Goal: Task Accomplishment & Management: Manage account settings

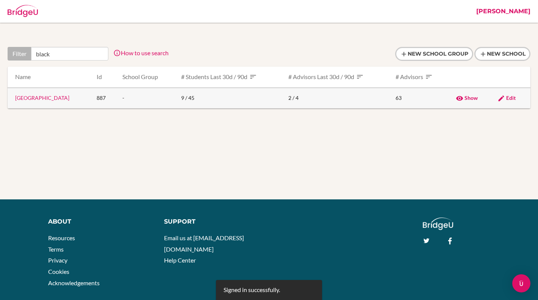
type input "black"
click at [39, 100] on link "[GEOGRAPHIC_DATA]" at bounding box center [42, 98] width 54 height 6
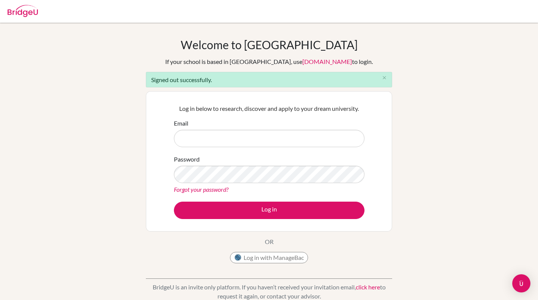
click at [201, 142] on input "Email" at bounding box center [269, 138] width 191 height 17
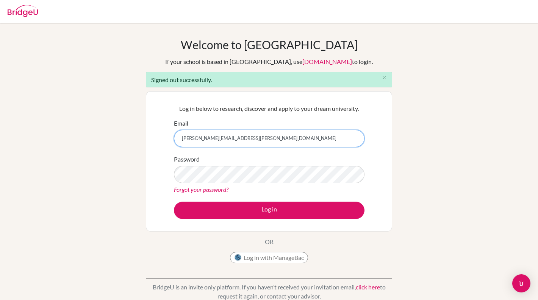
click at [203, 139] on input "sanchita+kim@bridge-u.com" at bounding box center [269, 138] width 191 height 17
type input "sanchita@bridge-u.com"
click at [174, 202] on button "Log in" at bounding box center [269, 210] width 191 height 17
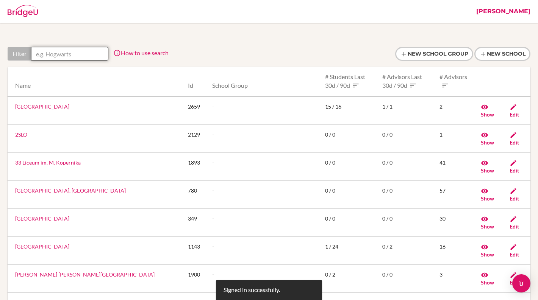
click at [89, 55] on input "text" at bounding box center [69, 54] width 77 height 14
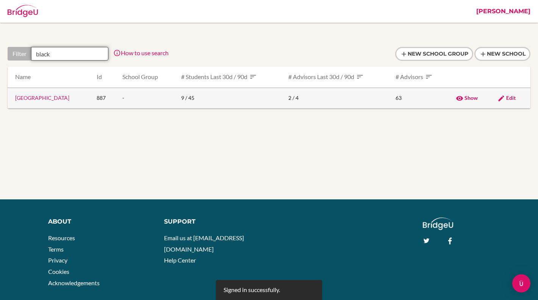
type input "black"
click at [58, 102] on td "[GEOGRAPHIC_DATA]" at bounding box center [49, 98] width 83 height 21
click at [55, 100] on link "[GEOGRAPHIC_DATA]" at bounding box center [42, 98] width 54 height 6
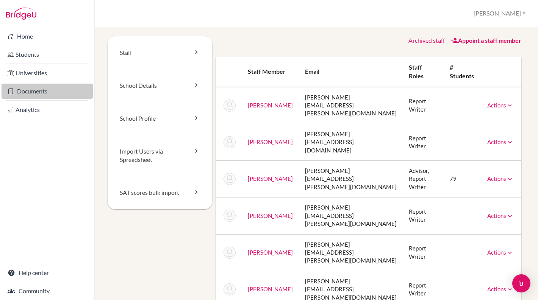
click at [36, 92] on link "Documents" at bounding box center [47, 91] width 91 height 15
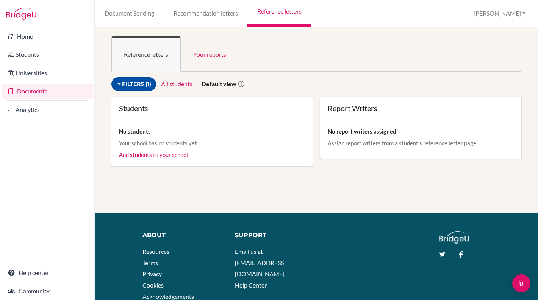
click at [148, 83] on link "Filters (1)" at bounding box center [133, 84] width 45 height 14
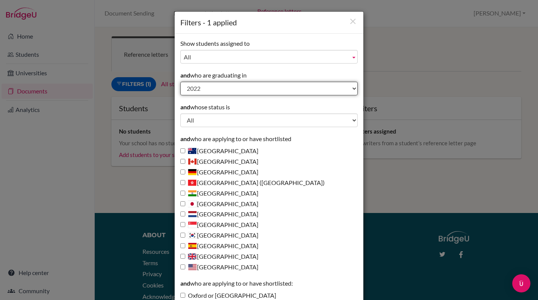
click at [261, 87] on select "All 20025 2028 2027 2026 2025 2024 2023 2022 2021 2020 2019 2017 2016 2008" at bounding box center [268, 89] width 177 height 14
select select "20025"
click at [180, 82] on select "All 20025 2028 2027 2026 2025 2024 2023 2022 2021 2020 2019 2017 2016 2008" at bounding box center [268, 89] width 177 height 14
click at [234, 87] on select "All 20025 2028 2027 2026 2025 2024 2023 2022 2021 2020 2019 2017 2016 2008" at bounding box center [268, 89] width 177 height 14
select select
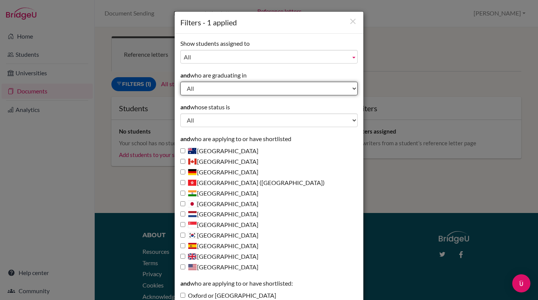
click at [180, 82] on select "All 20025 2028 2027 2026 2025 2024 2023 2022 2021 2020 2019 2017 2016 2008" at bounding box center [268, 89] width 177 height 14
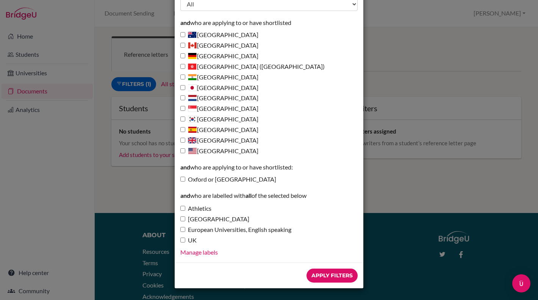
click at [405, 109] on div "Filters - 1 applied Show students assigned to All Bohrer, Ellie Guidance, BFA R…" at bounding box center [269, 150] width 538 height 300
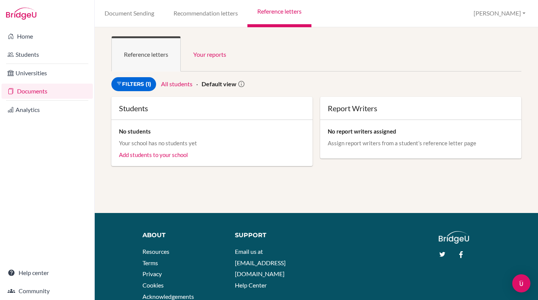
click at [183, 88] on li "All students" at bounding box center [176, 84] width 31 height 9
click at [184, 83] on link "All students" at bounding box center [176, 83] width 31 height 7
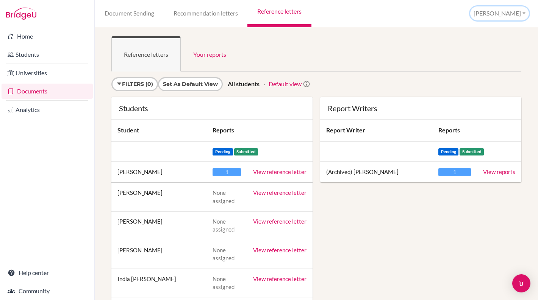
click at [518, 14] on button "[PERSON_NAME]" at bounding box center [499, 13] width 59 height 14
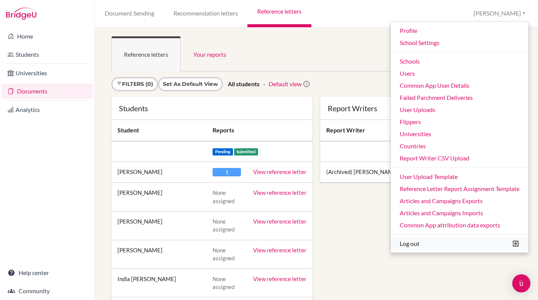
click at [410, 242] on button "Log out" at bounding box center [459, 244] width 138 height 12
